Goal: Communication & Community: Answer question/provide support

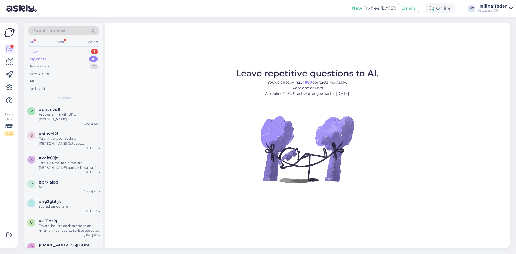
click at [47, 53] on div "New 1" at bounding box center [63, 52] width 70 height 8
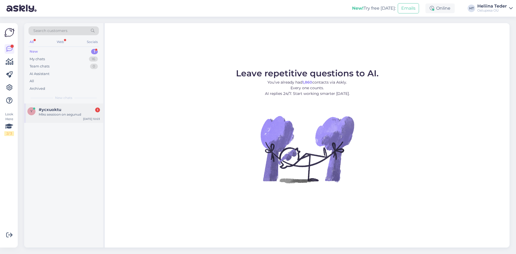
click at [64, 117] on div "y #ycxuoktu 1 Miks sessioon on aegunud [DATE] 10:03" at bounding box center [63, 112] width 79 height 19
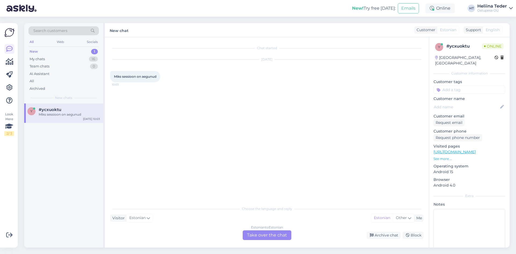
click at [268, 237] on div "Estonian to Estonian Take over the chat" at bounding box center [267, 235] width 49 height 10
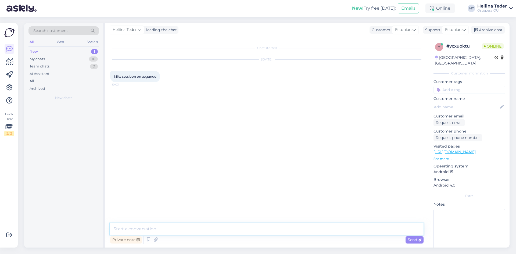
click at [229, 231] on textarea at bounding box center [266, 228] width 313 height 11
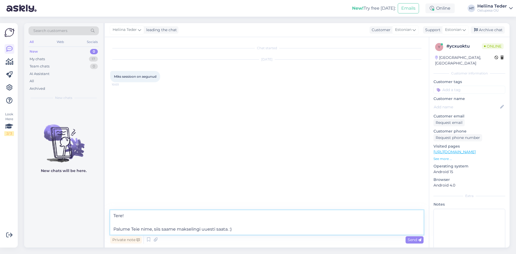
type textarea "Tere! Palume Teie nime, siis saame makselingi uuesti saata. :)"
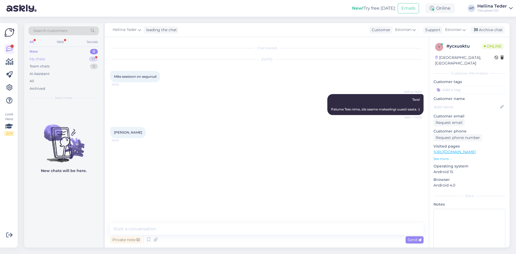
drag, startPoint x: 52, startPoint y: 60, endPoint x: 48, endPoint y: 57, distance: 4.2
click at [52, 60] on div "My chats 17" at bounding box center [63, 59] width 70 height 8
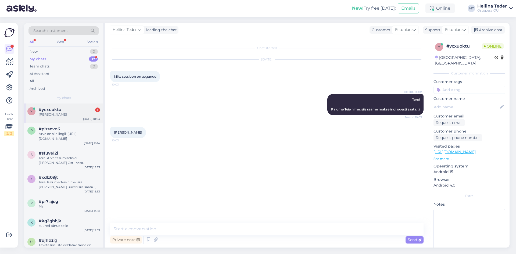
click at [55, 117] on div "y #ycxuoktu 1 [PERSON_NAME] [DATE] 10:03" at bounding box center [63, 112] width 79 height 19
click at [148, 228] on textarea at bounding box center [266, 228] width 313 height 11
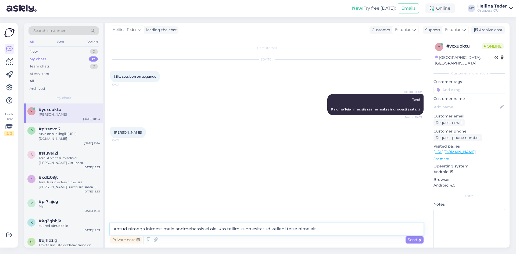
type textarea "Antud nimega inimest meie andmebaasis ei ole. Kas tellimus on esitatud kellegi …"
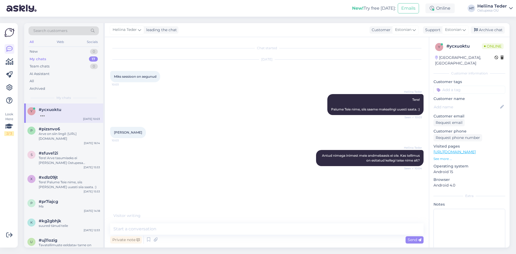
click at [126, 131] on span "[PERSON_NAME]" at bounding box center [128, 132] width 28 height 4
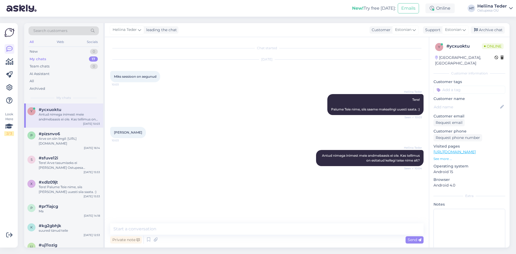
click at [126, 131] on span "[PERSON_NAME]" at bounding box center [128, 132] width 28 height 4
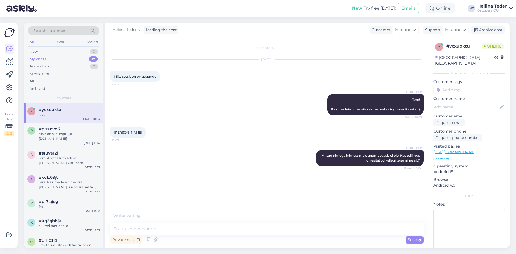
click at [126, 131] on span "[PERSON_NAME]" at bounding box center [128, 132] width 28 height 4
click at [131, 132] on span "[PERSON_NAME]" at bounding box center [128, 132] width 28 height 4
click at [134, 132] on div "[PERSON_NAME] 10:03" at bounding box center [128, 132] width 36 height 11
click at [131, 181] on div "[PERSON_NAME] 10:05" at bounding box center [128, 183] width 36 height 11
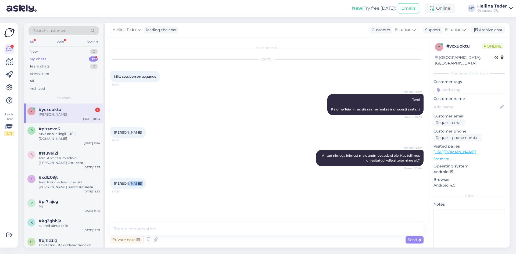
click at [130, 181] on div "[PERSON_NAME] 10:05" at bounding box center [128, 183] width 36 height 11
copy div "[PERSON_NAME] 10:05"
click at [139, 228] on textarea at bounding box center [266, 228] width 313 height 11
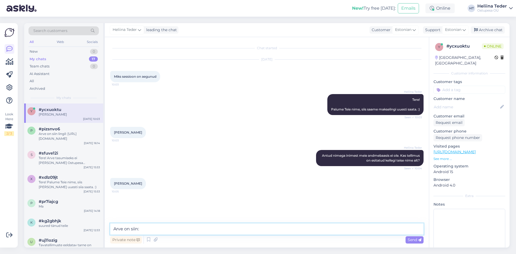
paste textarea "[URL][DOMAIN_NAME]"
type textarea "Arve on siin: [URL][DOMAIN_NAME]"
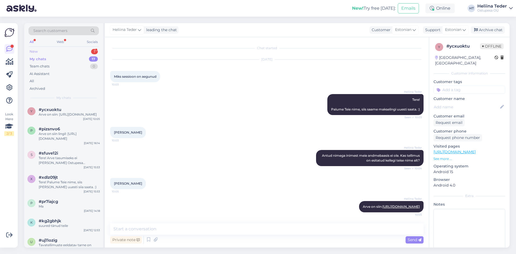
click at [45, 51] on div "New 1" at bounding box center [63, 52] width 70 height 8
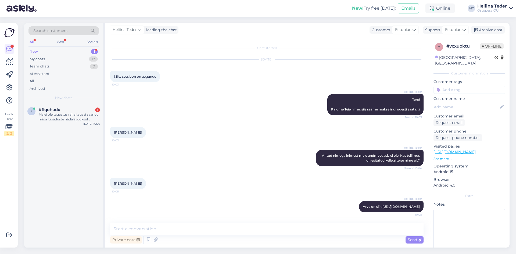
click at [56, 109] on span "#flqohodx" at bounding box center [49, 109] width 21 height 5
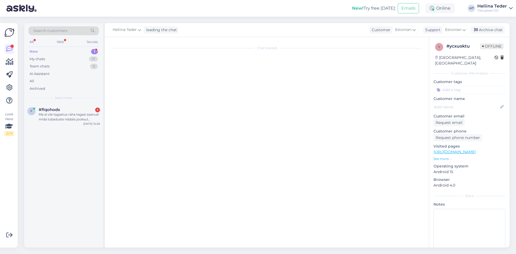
scroll to position [0, 0]
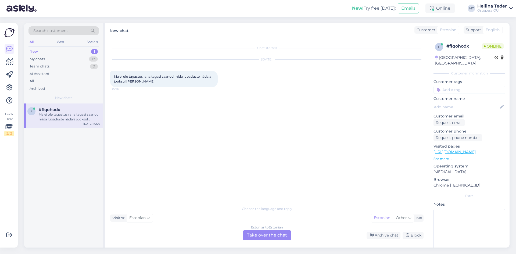
click at [265, 232] on div "Estonian to Estonian Take over the chat" at bounding box center [267, 235] width 49 height 10
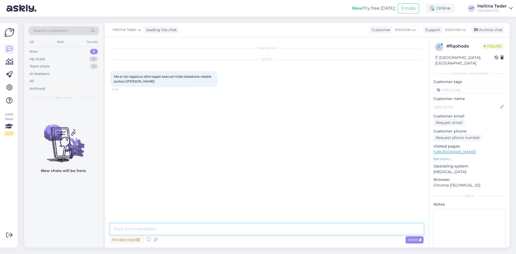
click at [187, 227] on textarea at bounding box center [266, 228] width 313 height 11
click at [155, 230] on textarea at bounding box center [266, 228] width 313 height 11
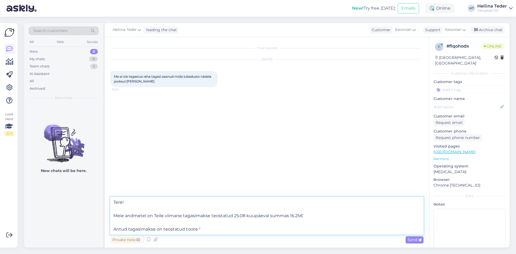
paste textarea ""Ahju [PERSON_NAME] puhastusvahend, 275 g, Scrub Free, 3 tk komplektis ""
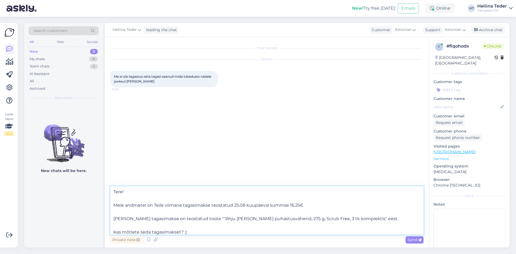
type textarea "Tere! Meie andmetel on Teile viimane tagasimakse teostatud 25.08 kuupäeval summ…"
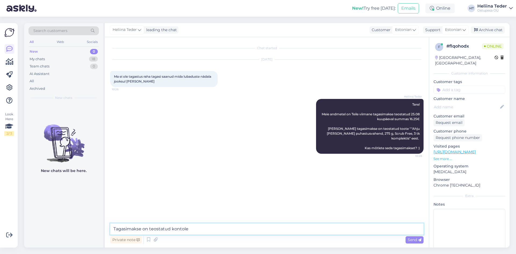
paste textarea "[PERSON_NAME] [FINANCIAL_ID]"
click at [114, 228] on textarea "Tagasimakse on teostatud kontole [PERSON_NAME] [FINANCIAL_ID]" at bounding box center [266, 226] width 313 height 18
type textarea "Tagasimakse on teostatud kontole [PERSON_NAME] [FINANCIAL_ID]"
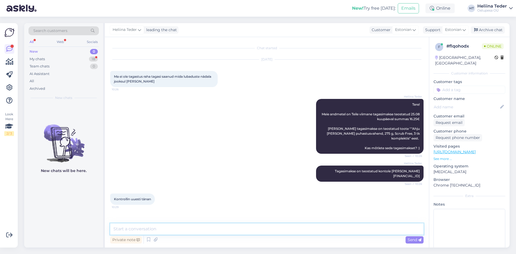
click at [142, 227] on textarea at bounding box center [266, 228] width 313 height 11
click at [46, 60] on div "My chats 18" at bounding box center [63, 59] width 70 height 8
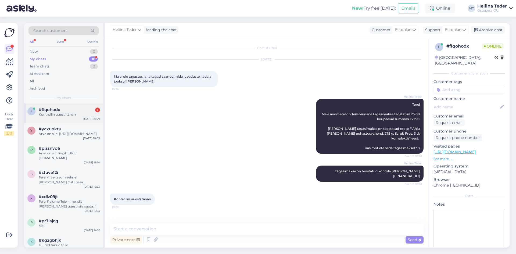
click at [61, 121] on div "f #flqohodx 1 Kontrollin uuesti tänan [DATE] 10:29" at bounding box center [63, 112] width 79 height 19
click at [137, 233] on textarea at bounding box center [266, 228] width 313 height 11
